Goal: Task Accomplishment & Management: Use online tool/utility

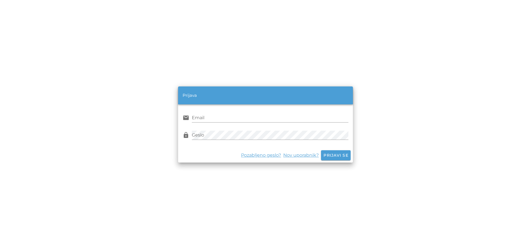
click at [221, 117] on input "Email" at bounding box center [270, 117] width 157 height 9
type input "[PERSON_NAME][EMAIL_ADDRESS][DOMAIN_NAME]"
click at [222, 130] on div "lock Geslo" at bounding box center [266, 135] width 166 height 16
click at [341, 155] on span "Prijavi se" at bounding box center [336, 155] width 25 height 5
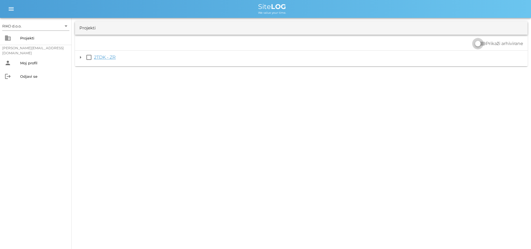
click at [483, 45] on div at bounding box center [479, 44] width 10 height 10
click at [93, 26] on div "Projekti" at bounding box center [87, 28] width 16 height 6
click at [498, 60] on label "Prikaži arhivirane" at bounding box center [505, 62] width 38 height 6
checkbox input "false"
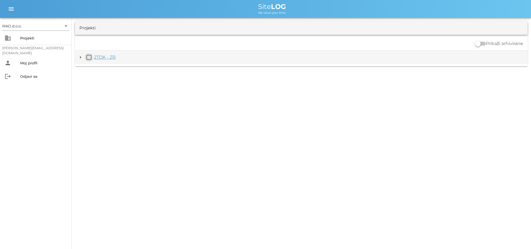
click at [88, 57] on button "check_box_outline_blank" at bounding box center [89, 57] width 7 height 7
click at [104, 61] on link "2TDK - ZR" at bounding box center [105, 60] width 22 height 5
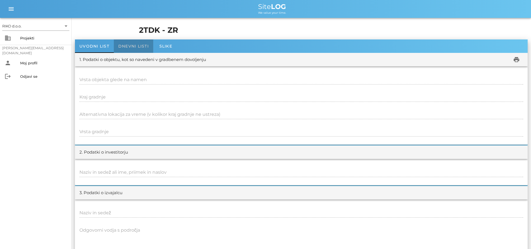
click at [130, 47] on span "Dnevni listi" at bounding box center [133, 46] width 31 height 5
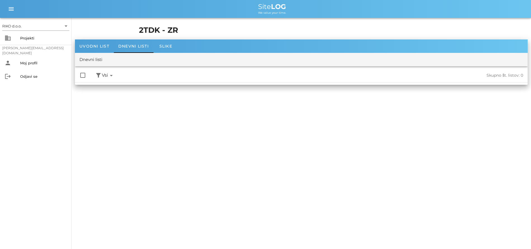
click at [105, 76] on span "Vsi arrow_drop_down" at bounding box center [108, 75] width 13 height 7
click at [83, 76] on div at bounding box center [83, 76] width 10 height 10
checkbox input "true"
click at [113, 76] on icon "arrow_drop_down" at bounding box center [111, 75] width 7 height 7
click at [112, 89] on div "✓ Vsi" at bounding box center [121, 87] width 38 height 13
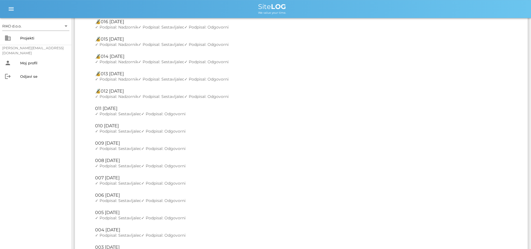
scroll to position [979, 0]
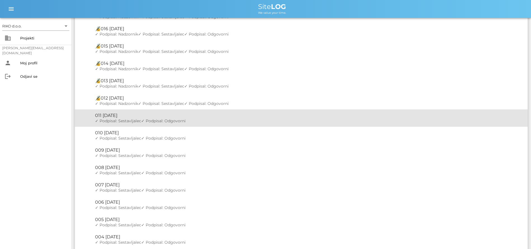
click at [139, 121] on span "✓ Podpisal: Sestavljalec" at bounding box center [118, 120] width 46 height 5
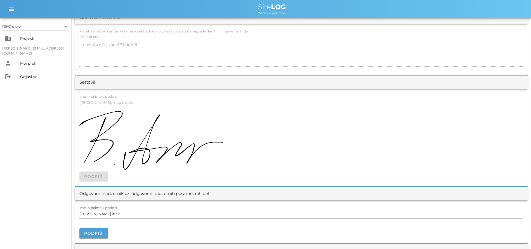
scroll to position [571, 0]
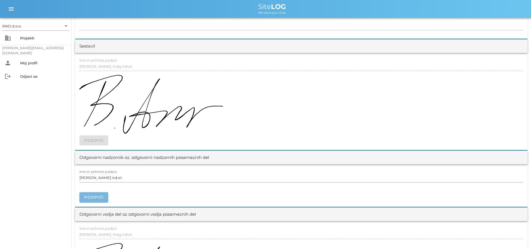
click at [100, 197] on span "Podpiši" at bounding box center [94, 197] width 20 height 5
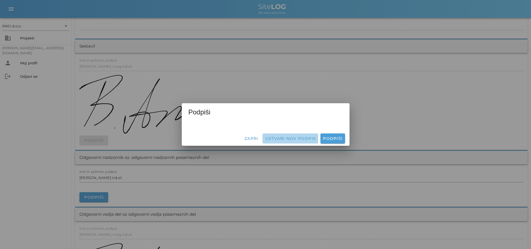
click at [298, 139] on span "Ustvari nov podpis" at bounding box center [290, 138] width 51 height 5
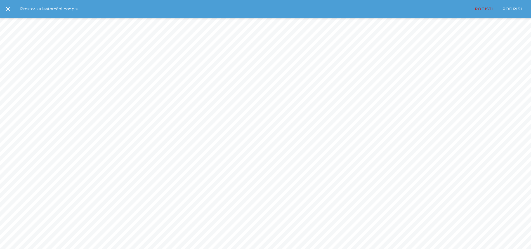
click at [72, 10] on div "Prostor za lastoročni podpis" at bounding box center [46, 9] width 63 height 6
click at [11, 8] on icon "close" at bounding box center [7, 9] width 7 height 7
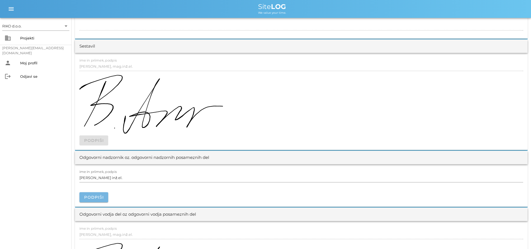
click at [101, 198] on span "Podpiši" at bounding box center [94, 197] width 20 height 5
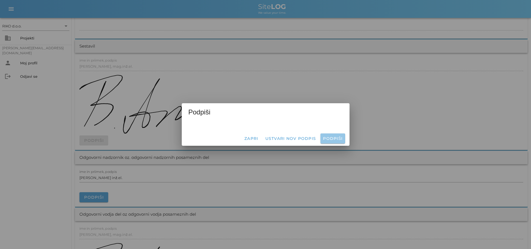
click at [331, 139] on span "Podpiši" at bounding box center [333, 138] width 20 height 5
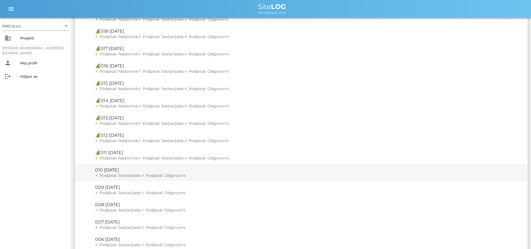
scroll to position [1036, 0]
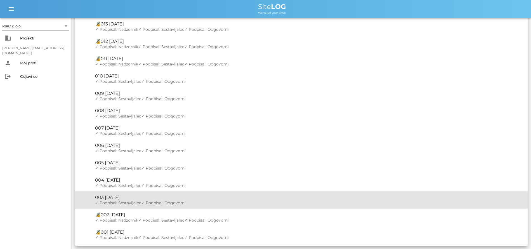
click at [134, 198] on div "🔏 003 [DATE]" at bounding box center [309, 197] width 428 height 5
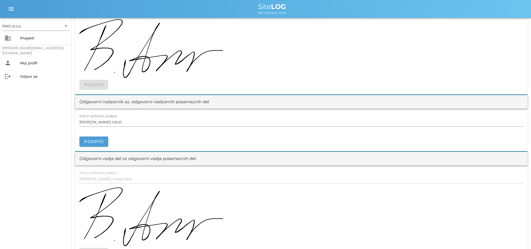
scroll to position [685, 0]
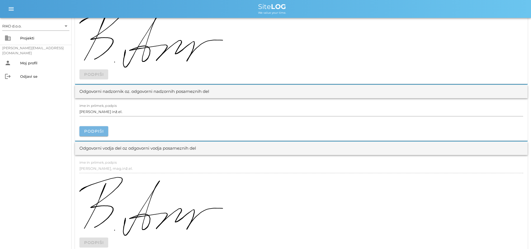
click at [100, 130] on span "Podpiši" at bounding box center [94, 131] width 20 height 5
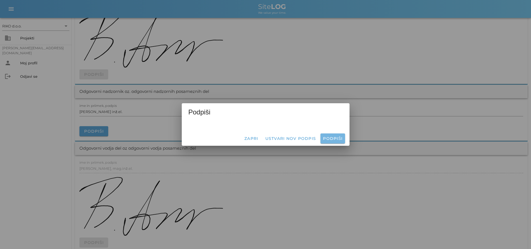
click at [332, 139] on span "Podpiši" at bounding box center [333, 138] width 20 height 5
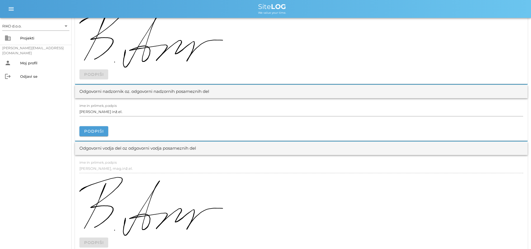
click at [213, 130] on div "Podpiši" at bounding box center [301, 128] width 444 height 16
click at [130, 127] on div "Podpiši" at bounding box center [301, 128] width 444 height 16
click at [91, 131] on span "Podpiši" at bounding box center [94, 131] width 20 height 5
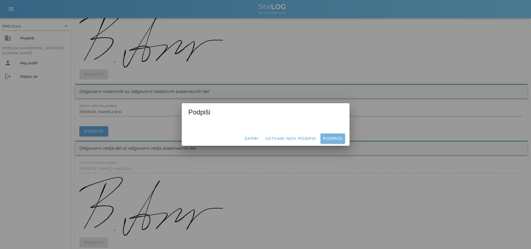
click at [329, 138] on span "Podpiši" at bounding box center [333, 138] width 20 height 5
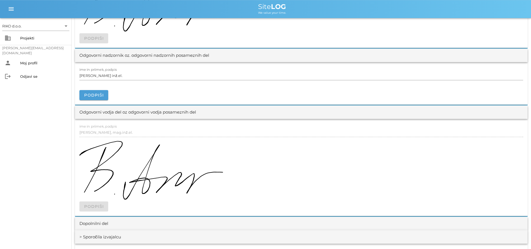
scroll to position [657, 0]
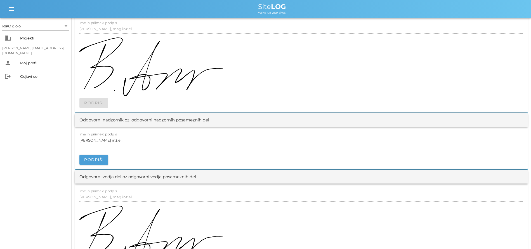
click at [437, 54] on div at bounding box center [301, 67] width 444 height 61
click at [118, 158] on div "Podpiši" at bounding box center [301, 157] width 444 height 16
click at [116, 140] on input "[PERSON_NAME] inž.el." at bounding box center [301, 140] width 444 height 9
click at [120, 149] on div at bounding box center [301, 152] width 444 height 6
click at [204, 157] on div "Podpiši" at bounding box center [301, 157] width 444 height 16
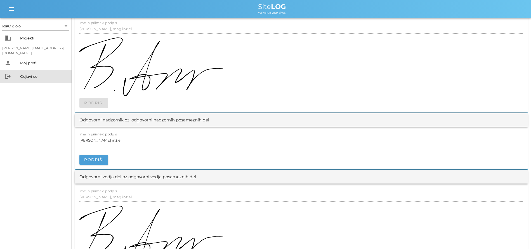
click at [21, 75] on div "Odjavi se" at bounding box center [43, 76] width 47 height 4
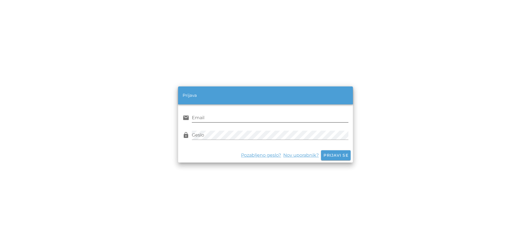
click at [211, 116] on input "Email" at bounding box center [270, 117] width 157 height 9
type input "[PERSON_NAME][EMAIL_ADDRESS][DOMAIN_NAME]"
click at [335, 153] on span "Prijavi se" at bounding box center [336, 155] width 25 height 5
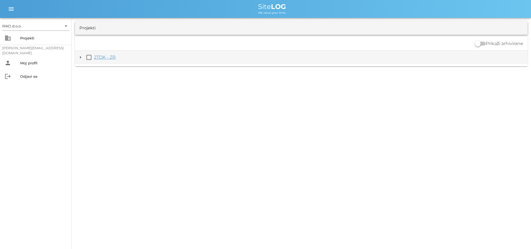
click at [108, 58] on link "2TDK - ZR" at bounding box center [105, 57] width 22 height 5
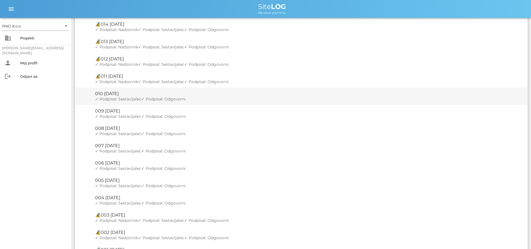
scroll to position [1036, 0]
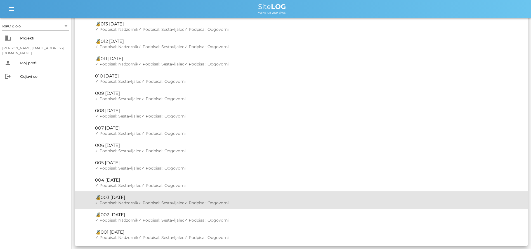
click at [153, 203] on span "✓ Podpisal: Sestavljalec" at bounding box center [161, 202] width 46 height 5
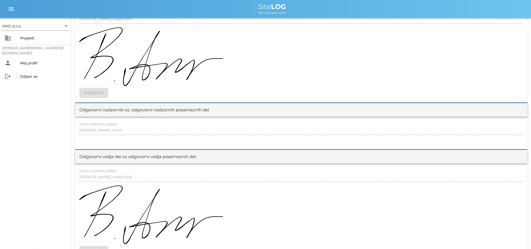
scroll to position [633, 0]
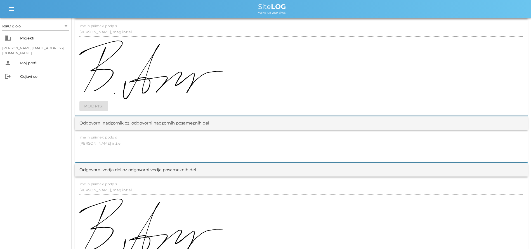
click at [207, 153] on div at bounding box center [301, 155] width 444 height 6
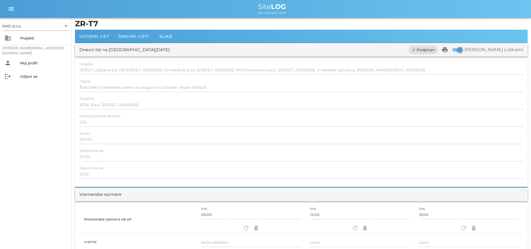
scroll to position [0, 0]
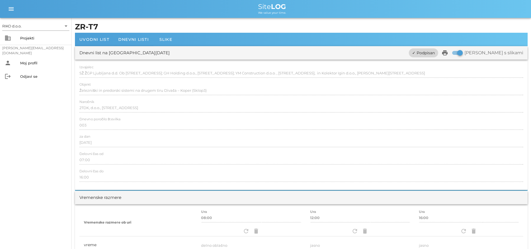
click at [435, 52] on span "✓ Podpisan" at bounding box center [424, 52] width 23 height 9
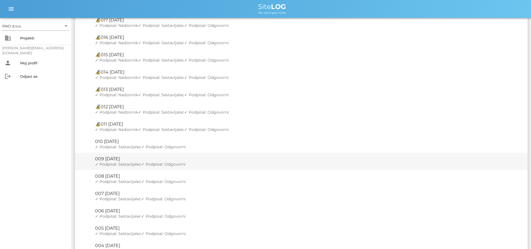
scroll to position [1036, 0]
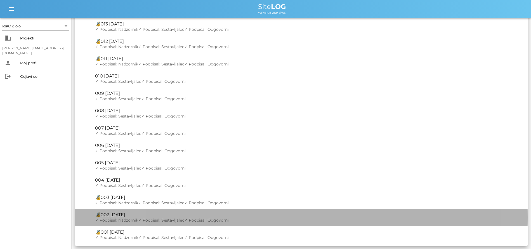
click at [142, 218] on span "✓ Podpisal: Sestavljalec" at bounding box center [161, 220] width 46 height 5
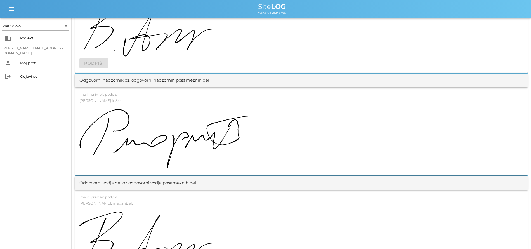
scroll to position [685, 0]
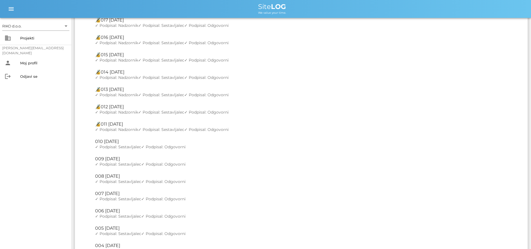
scroll to position [1036, 0]
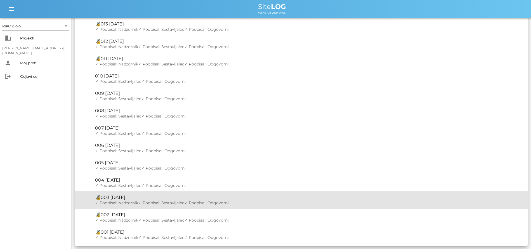
click at [121, 200] on div "🔏 003 [DATE]" at bounding box center [309, 197] width 428 height 5
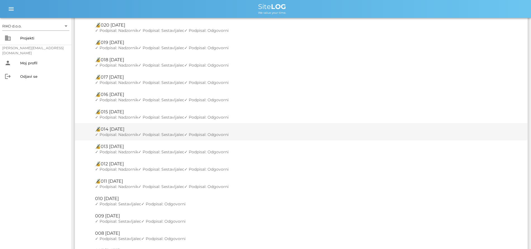
scroll to position [1036, 0]
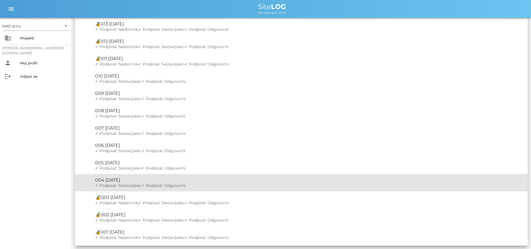
click at [128, 183] on div "🔏 004 četrtek, 20.02.2025 ✓ Podpisal: Nadzornik ✓ Podpisal: Sestavljalec ✓ Podp…" at bounding box center [309, 182] width 428 height 17
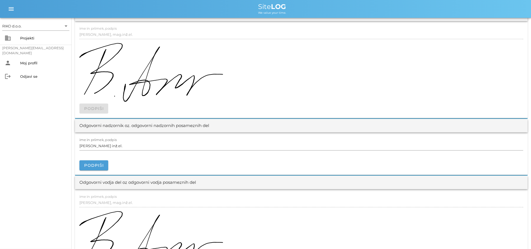
scroll to position [685, 0]
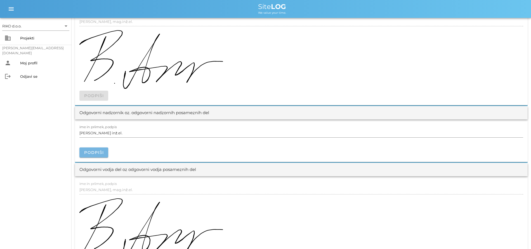
click at [102, 153] on span "Podpiši" at bounding box center [94, 152] width 20 height 5
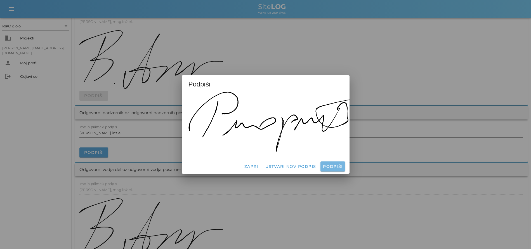
click at [328, 164] on span "Podpiši" at bounding box center [333, 166] width 20 height 5
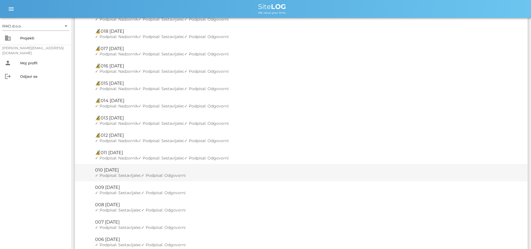
scroll to position [1036, 0]
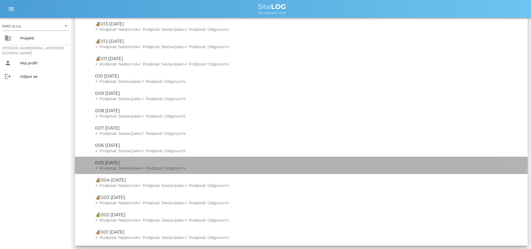
click at [125, 165] on div "🔏 005 sreda, 26.02.2025" at bounding box center [309, 162] width 428 height 5
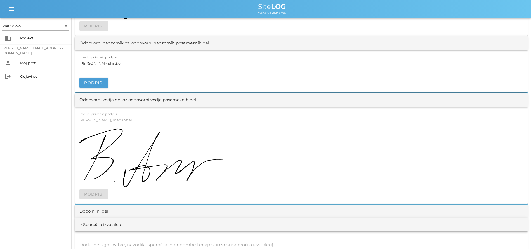
scroll to position [657, 0]
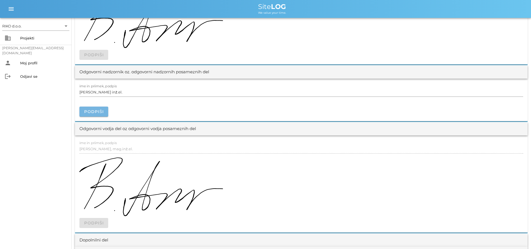
click at [102, 113] on span "Podpiši" at bounding box center [94, 111] width 20 height 5
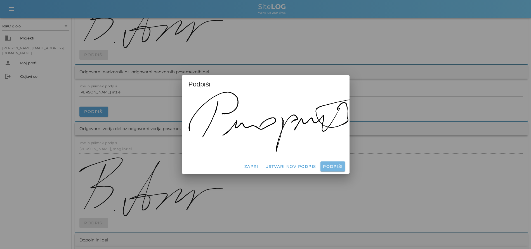
click at [326, 164] on span "Podpiši" at bounding box center [333, 166] width 20 height 5
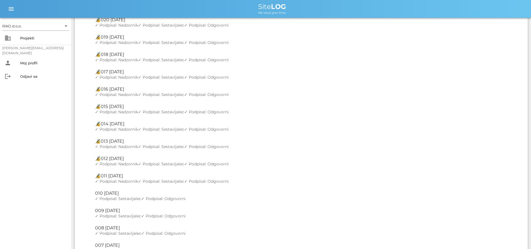
scroll to position [1036, 0]
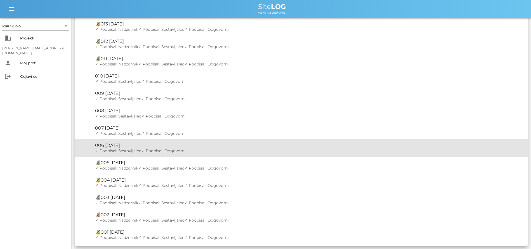
click at [128, 145] on div "🔏 006 četrtek, 27.02.2025" at bounding box center [309, 145] width 428 height 5
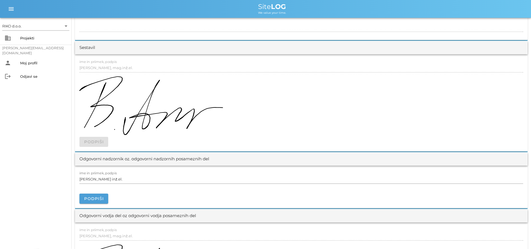
scroll to position [599, 0]
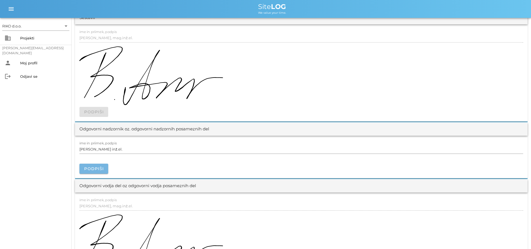
click at [102, 168] on span "Podpiši" at bounding box center [94, 168] width 20 height 5
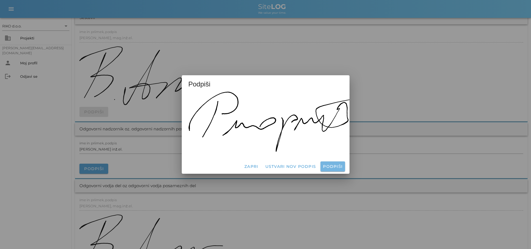
click at [337, 164] on span "Podpiši" at bounding box center [333, 166] width 20 height 5
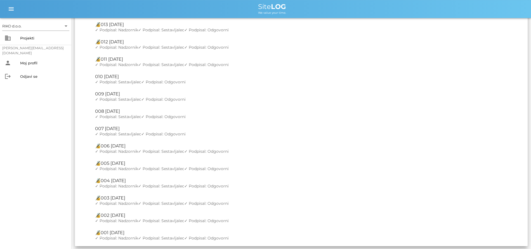
scroll to position [1036, 0]
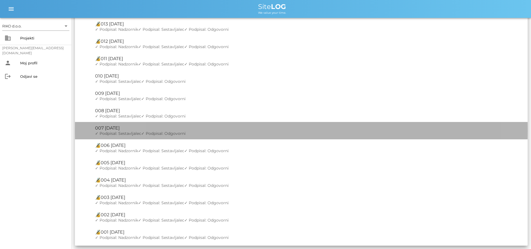
click at [133, 130] on div "🔏 007 petek, 28.02.2025" at bounding box center [309, 127] width 428 height 5
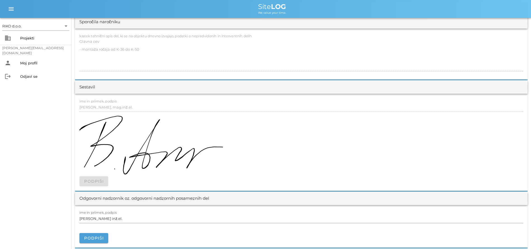
scroll to position [571, 0]
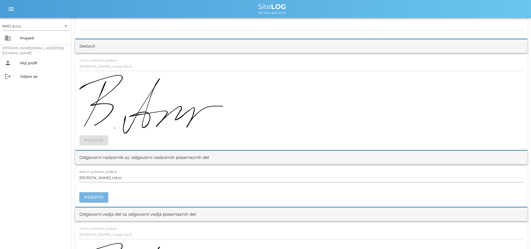
click at [102, 196] on span "Podpiši" at bounding box center [94, 197] width 20 height 5
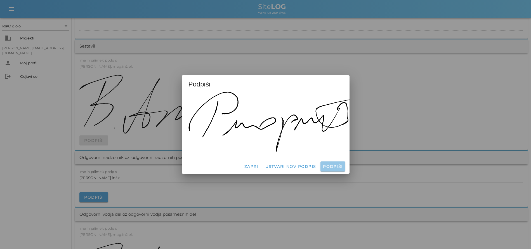
click at [329, 164] on span "Podpiši" at bounding box center [333, 166] width 20 height 5
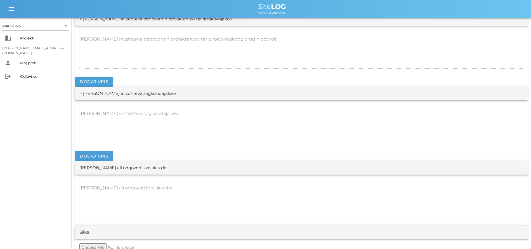
scroll to position [1236, 0]
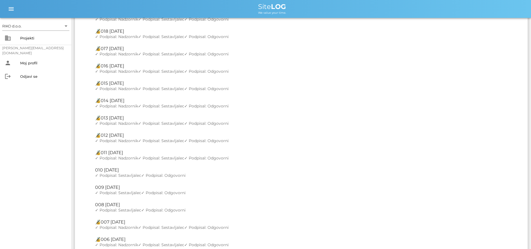
scroll to position [1036, 0]
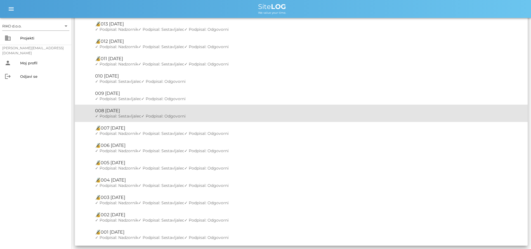
click at [132, 114] on span "✓ Podpisal: Sestavljalec" at bounding box center [118, 116] width 46 height 5
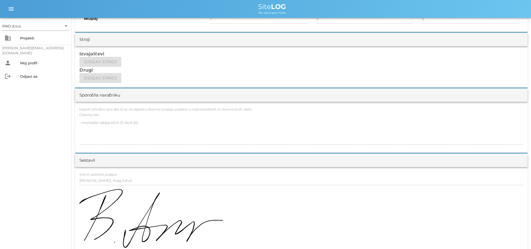
scroll to position [542, 0]
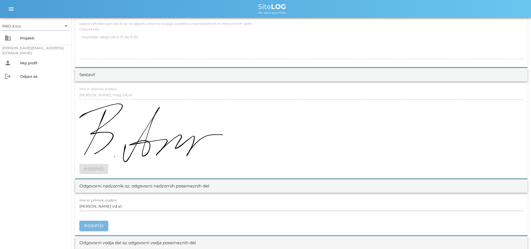
click at [100, 223] on span "Podpiši" at bounding box center [94, 225] width 20 height 5
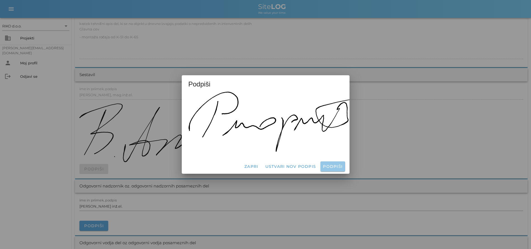
click at [334, 161] on button "Podpiši" at bounding box center [333, 166] width 24 height 10
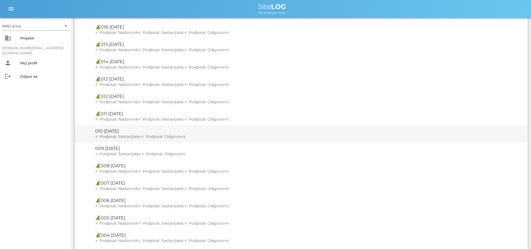
scroll to position [979, 0]
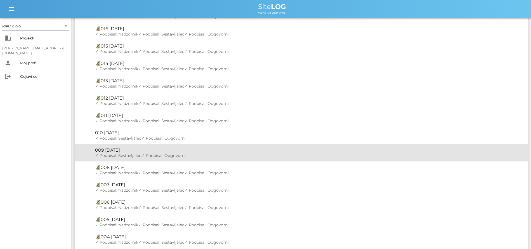
click at [135, 151] on div "🔏 009 torek, 04.03.2025" at bounding box center [309, 149] width 428 height 5
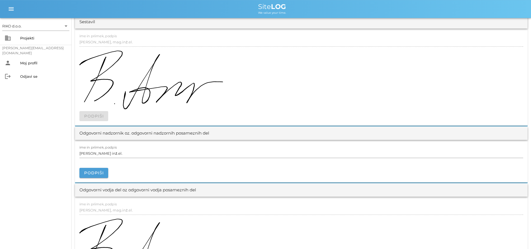
scroll to position [628, 0]
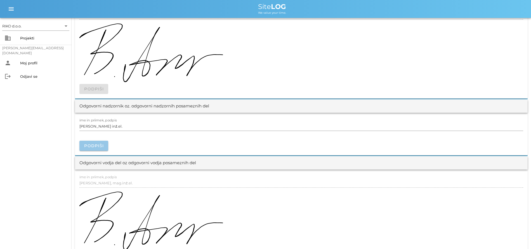
click at [93, 146] on span "Podpiši" at bounding box center [94, 145] width 20 height 5
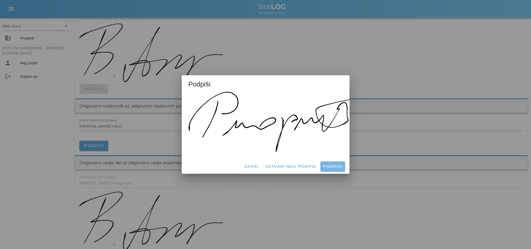
click at [330, 164] on span "Podpiši" at bounding box center [333, 166] width 20 height 5
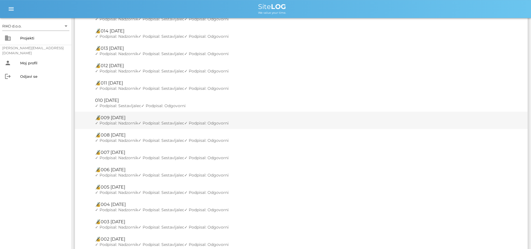
scroll to position [979, 0]
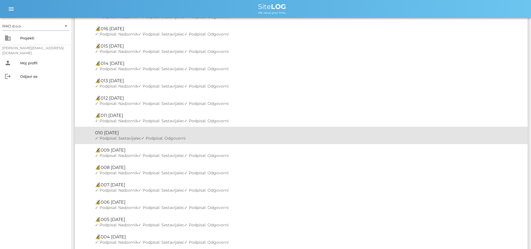
click at [150, 137] on span "✓ Podpisal: Odgovorni" at bounding box center [163, 138] width 44 height 5
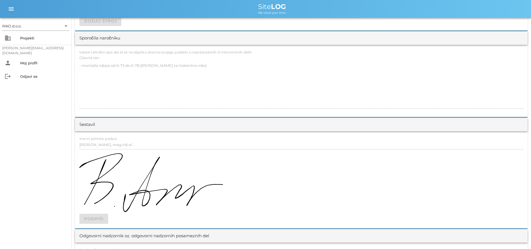
scroll to position [599, 0]
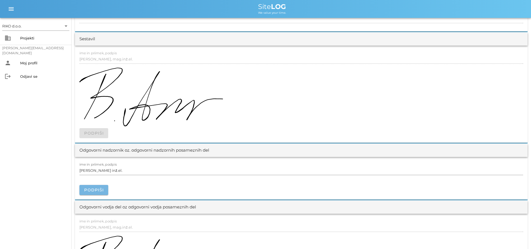
click at [102, 190] on span "Podpiši" at bounding box center [94, 190] width 20 height 5
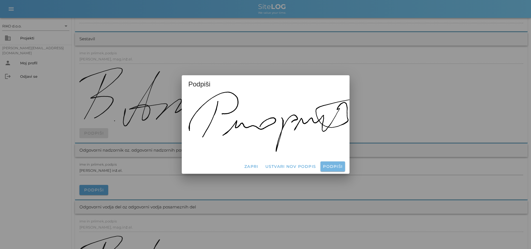
click at [329, 164] on span "Podpiši" at bounding box center [333, 166] width 20 height 5
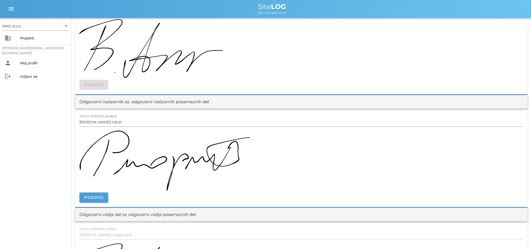
scroll to position [628, 0]
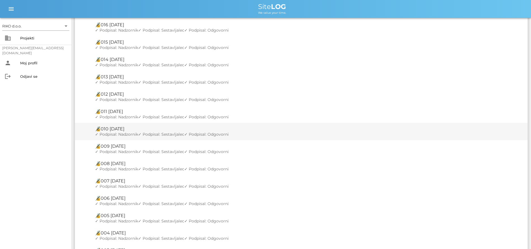
scroll to position [1036, 0]
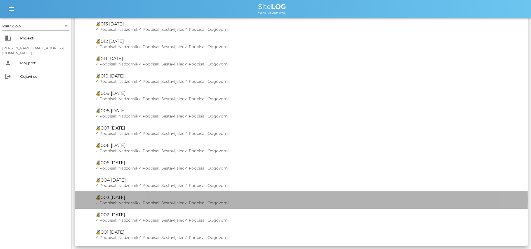
click at [146, 201] on span "✓ Podpisal: Sestavljalec" at bounding box center [161, 202] width 46 height 5
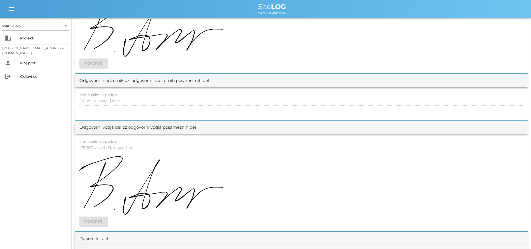
scroll to position [657, 0]
